Goal: Task Accomplishment & Management: Use online tool/utility

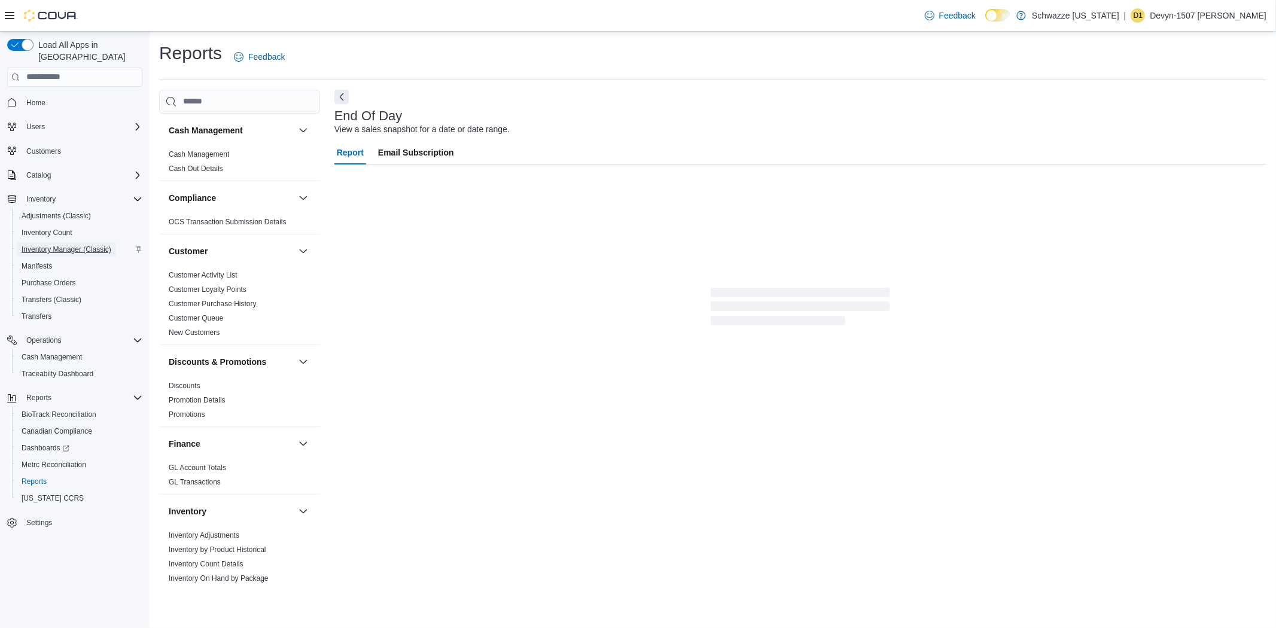
click at [69, 245] on span "Inventory Manager (Classic)" at bounding box center [67, 250] width 90 height 10
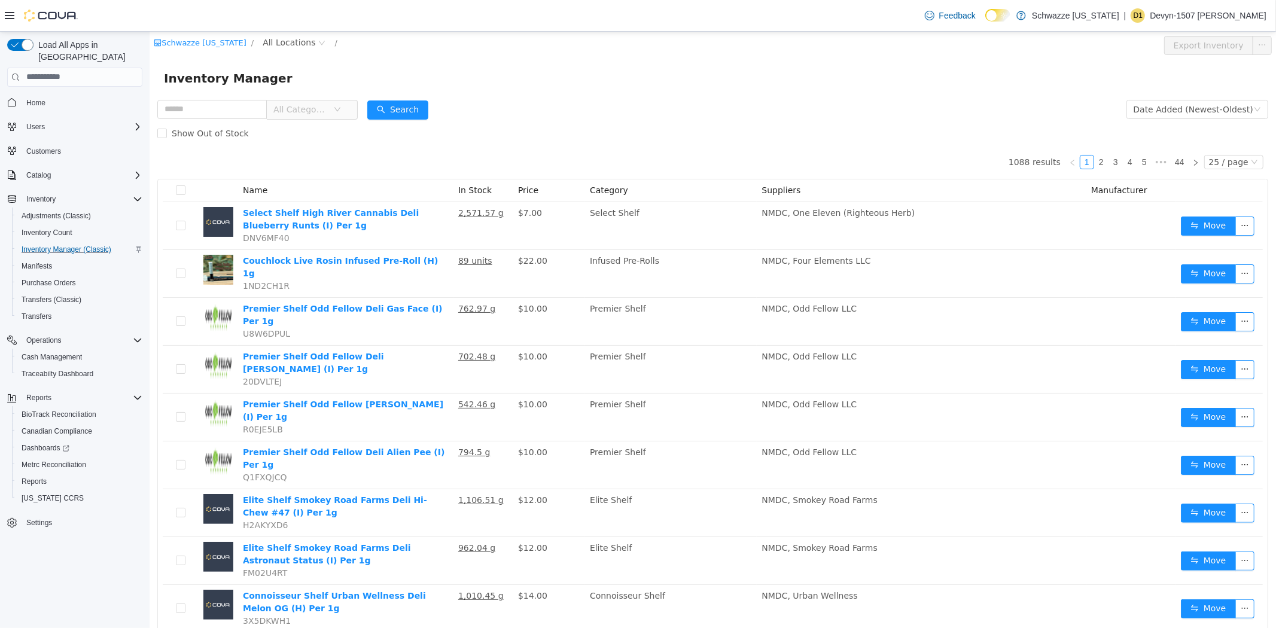
click at [279, 34] on div "Schwazze New Mexico / All Locations / Export Inventory" at bounding box center [712, 45] width 1127 height 28
click at [281, 39] on span "All Locations" at bounding box center [288, 41] width 53 height 13
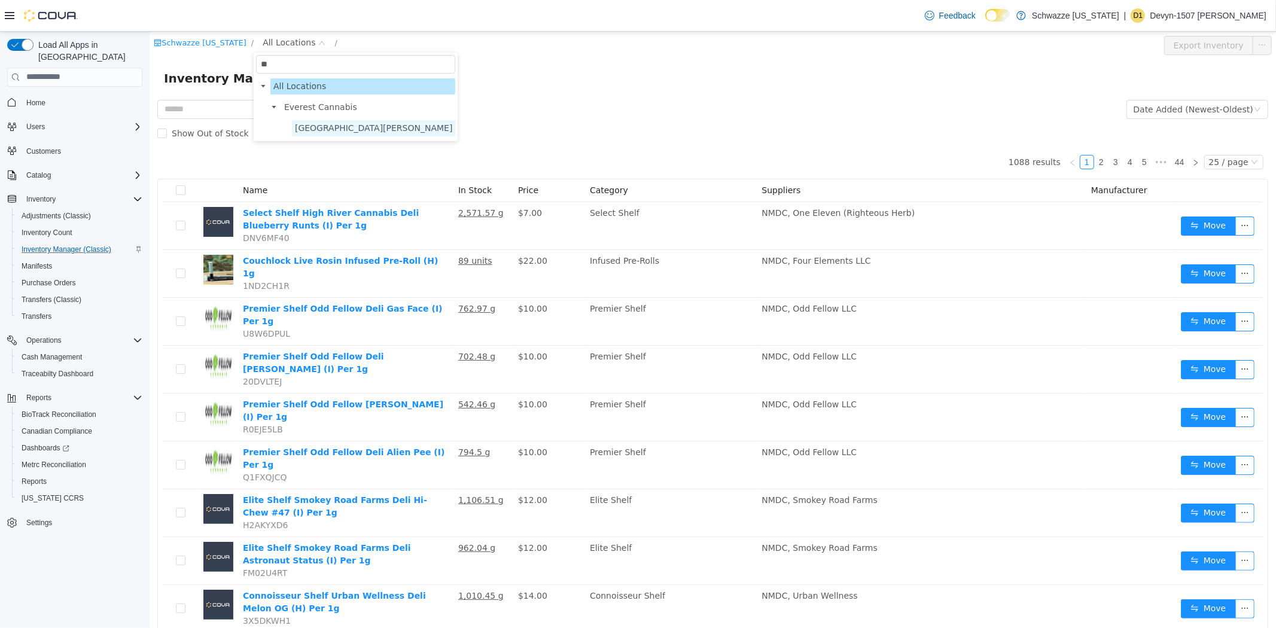
type input "**"
click at [302, 126] on span "[GEOGRAPHIC_DATA][PERSON_NAME]" at bounding box center [372, 128] width 157 height 10
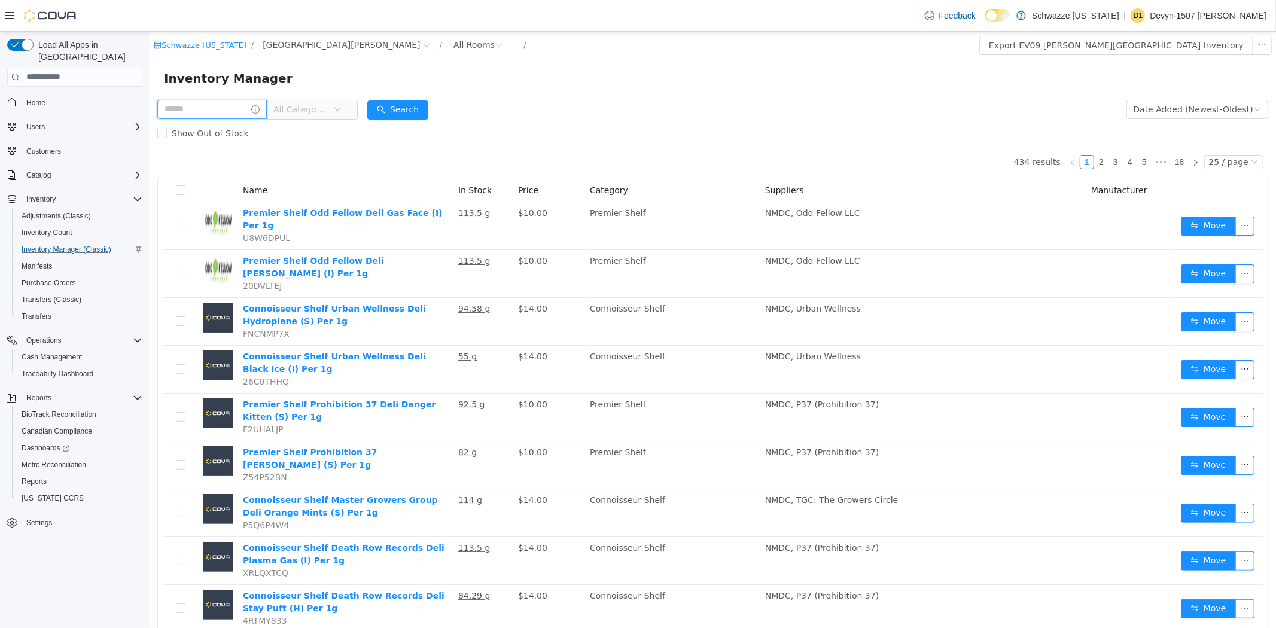
click at [233, 108] on input "text" at bounding box center [211, 108] width 109 height 19
type input "******"
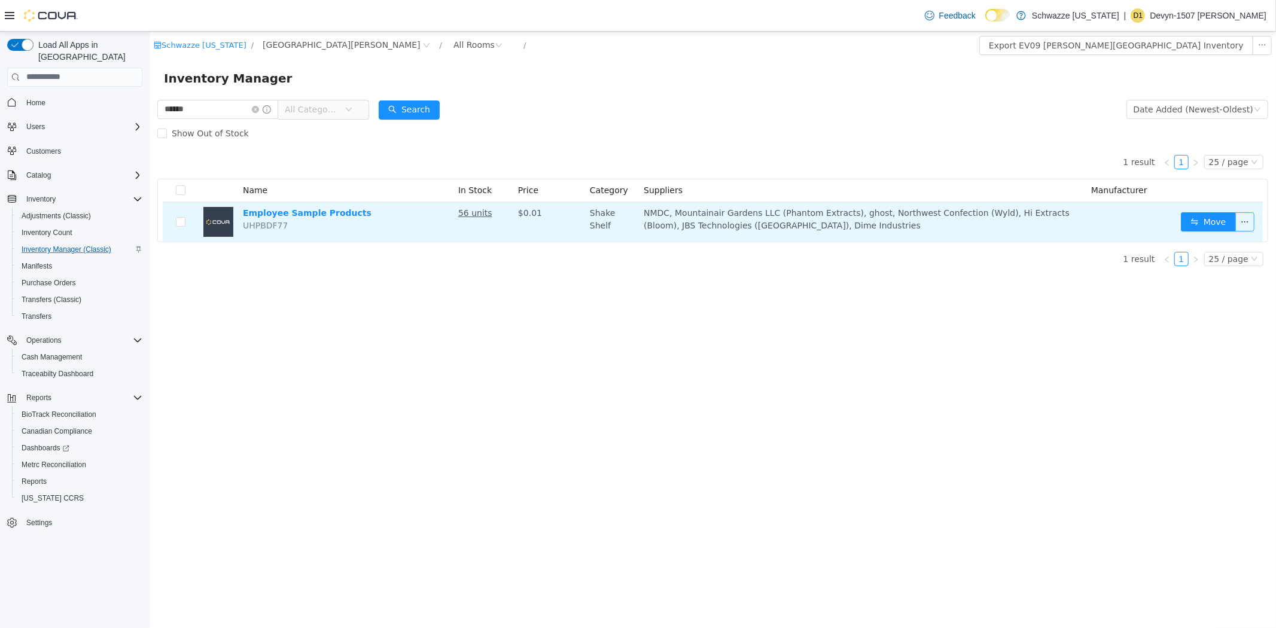
click at [1242, 221] on button "button" at bounding box center [1244, 221] width 19 height 19
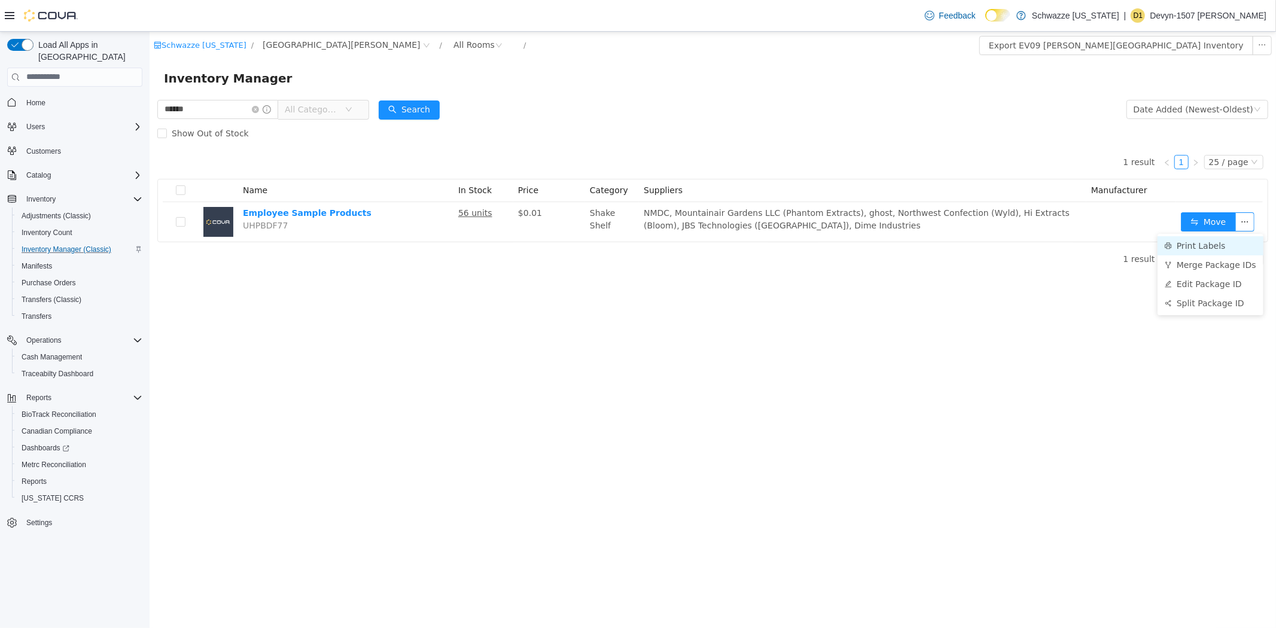
click at [1180, 244] on li "Print Labels" at bounding box center [1210, 245] width 106 height 19
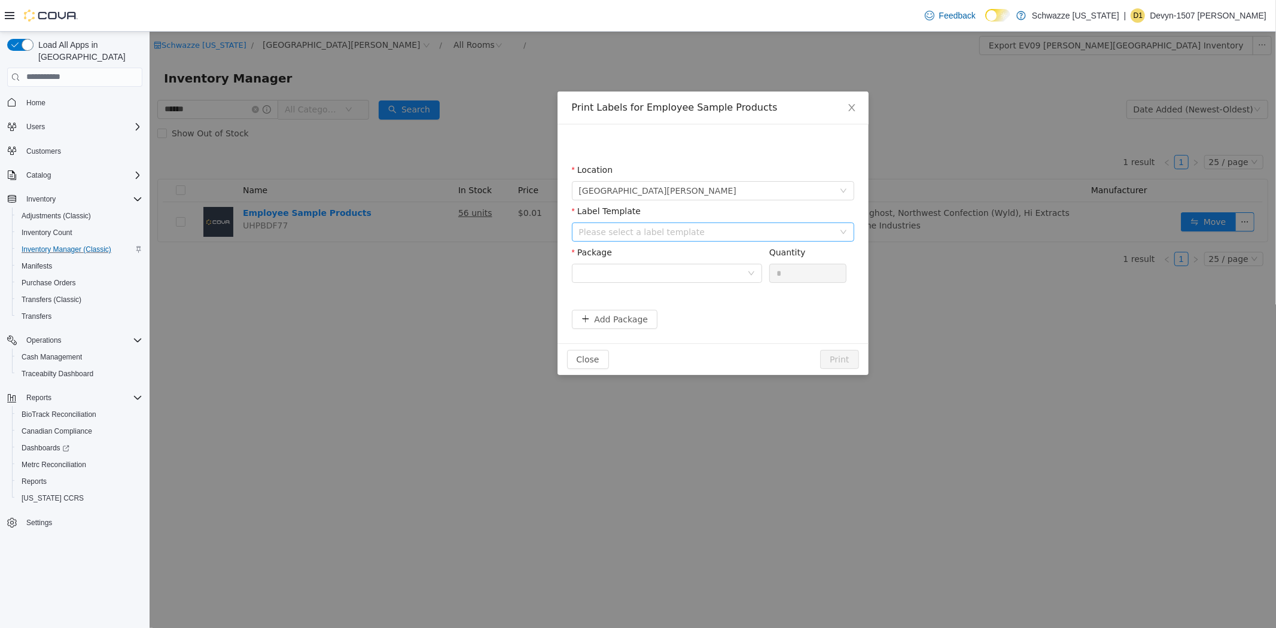
click at [593, 229] on div "Please select a label template" at bounding box center [706, 232] width 255 height 12
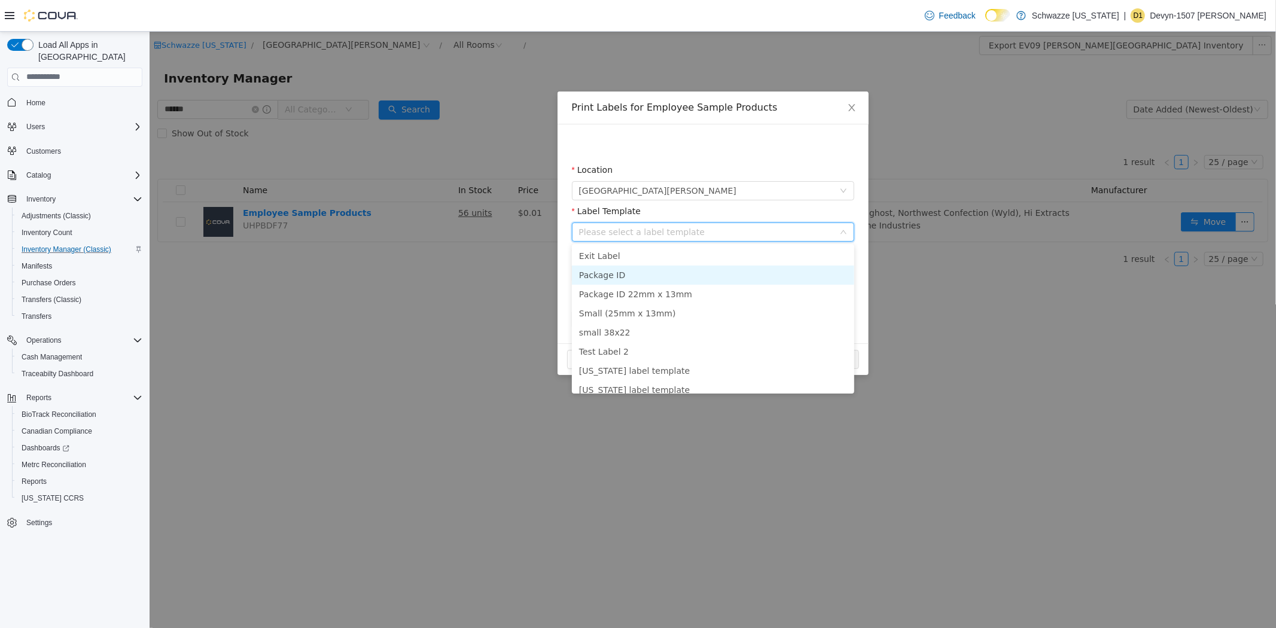
click at [595, 270] on li "Package ID" at bounding box center [712, 274] width 282 height 19
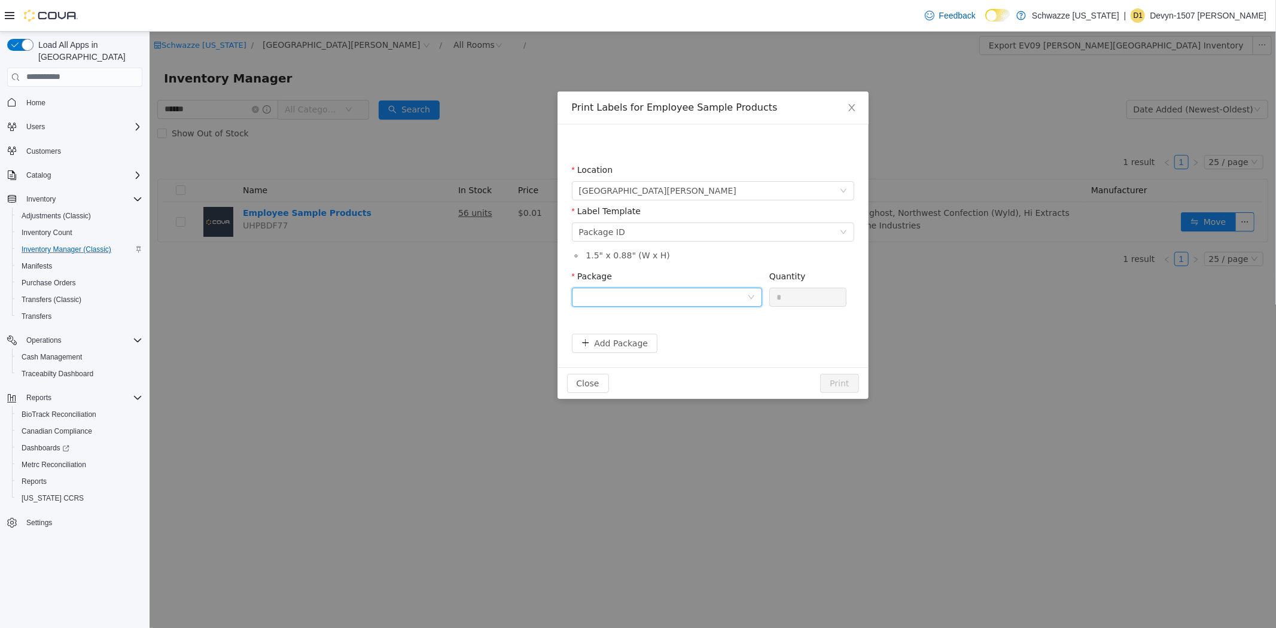
click at [606, 299] on div at bounding box center [663, 297] width 168 height 18
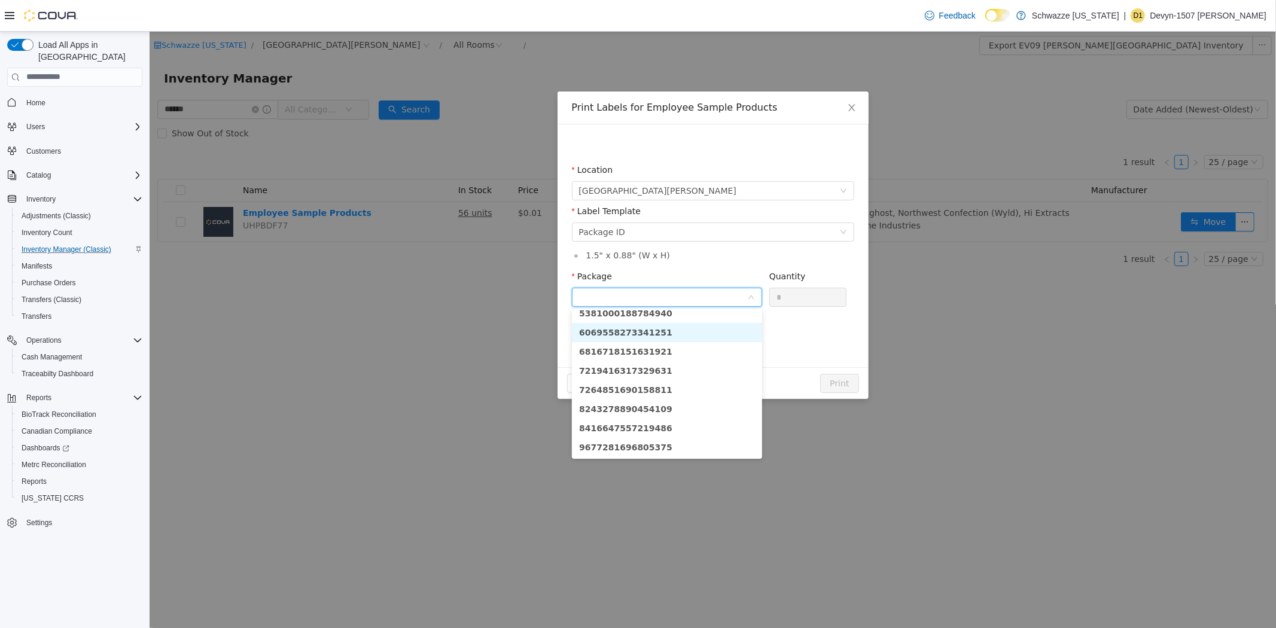
scroll to position [257, 0]
click at [642, 426] on strong "7882910145009310" at bounding box center [625, 427] width 93 height 10
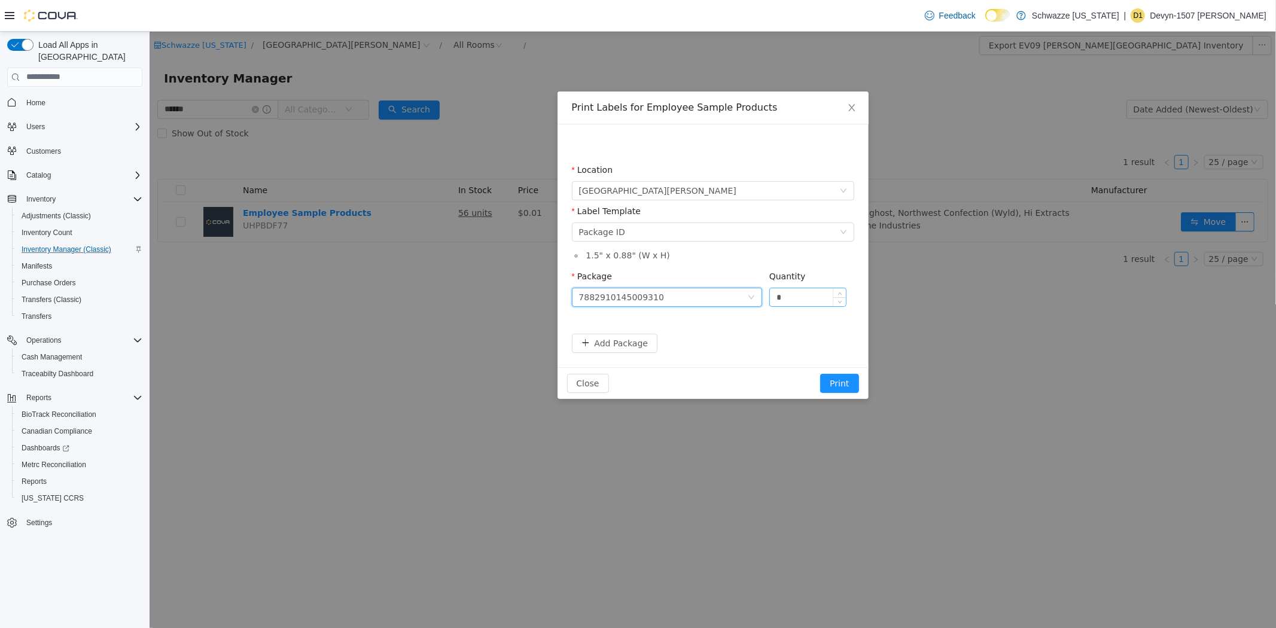
click at [786, 300] on input "*" at bounding box center [807, 297] width 77 height 18
type input "**"
click at [820, 373] on button "Print" at bounding box center [839, 382] width 38 height 19
